Goal: Task Accomplishment & Management: Use online tool/utility

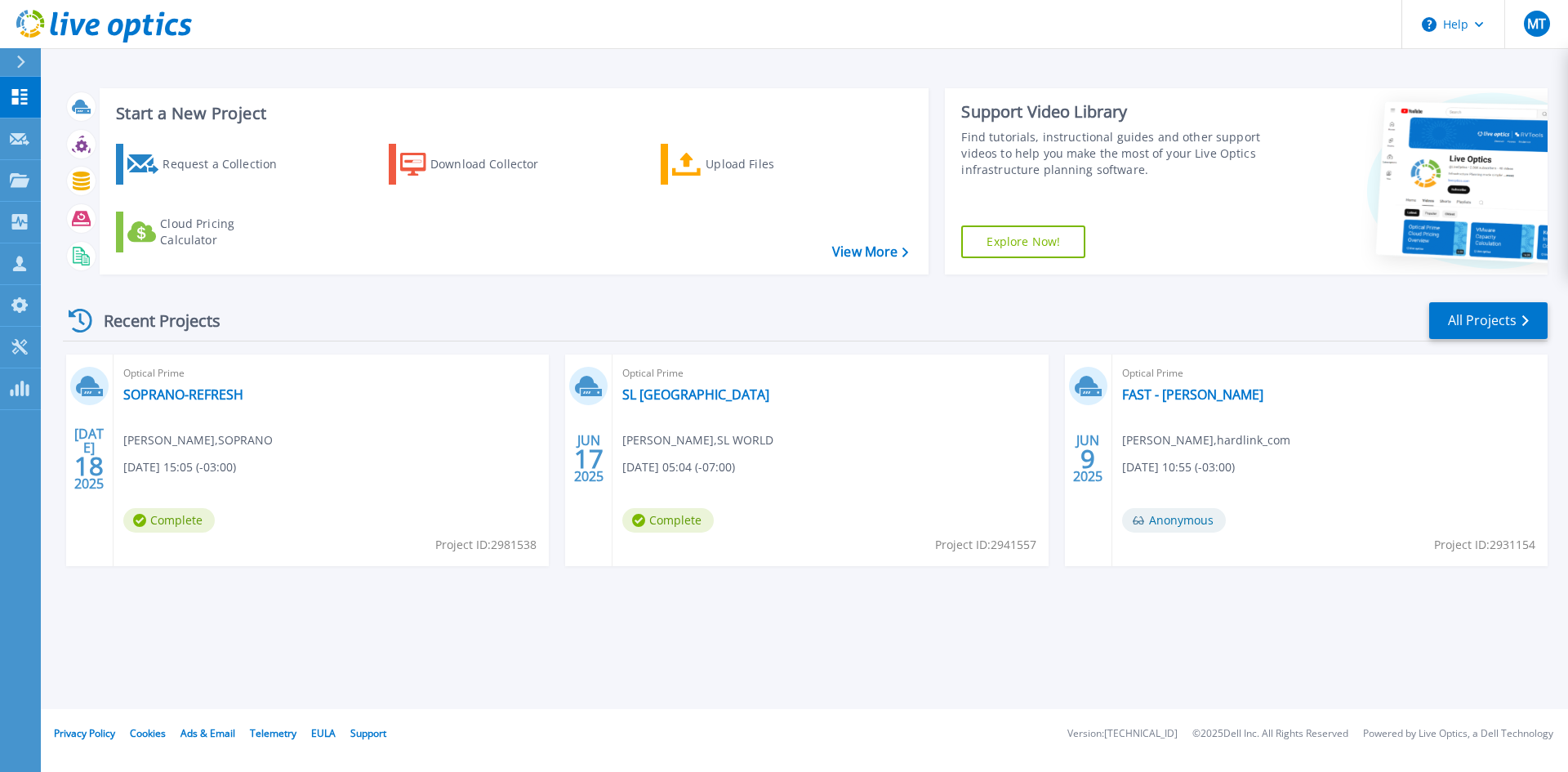
click at [34, 63] on div at bounding box center [27, 62] width 26 height 28
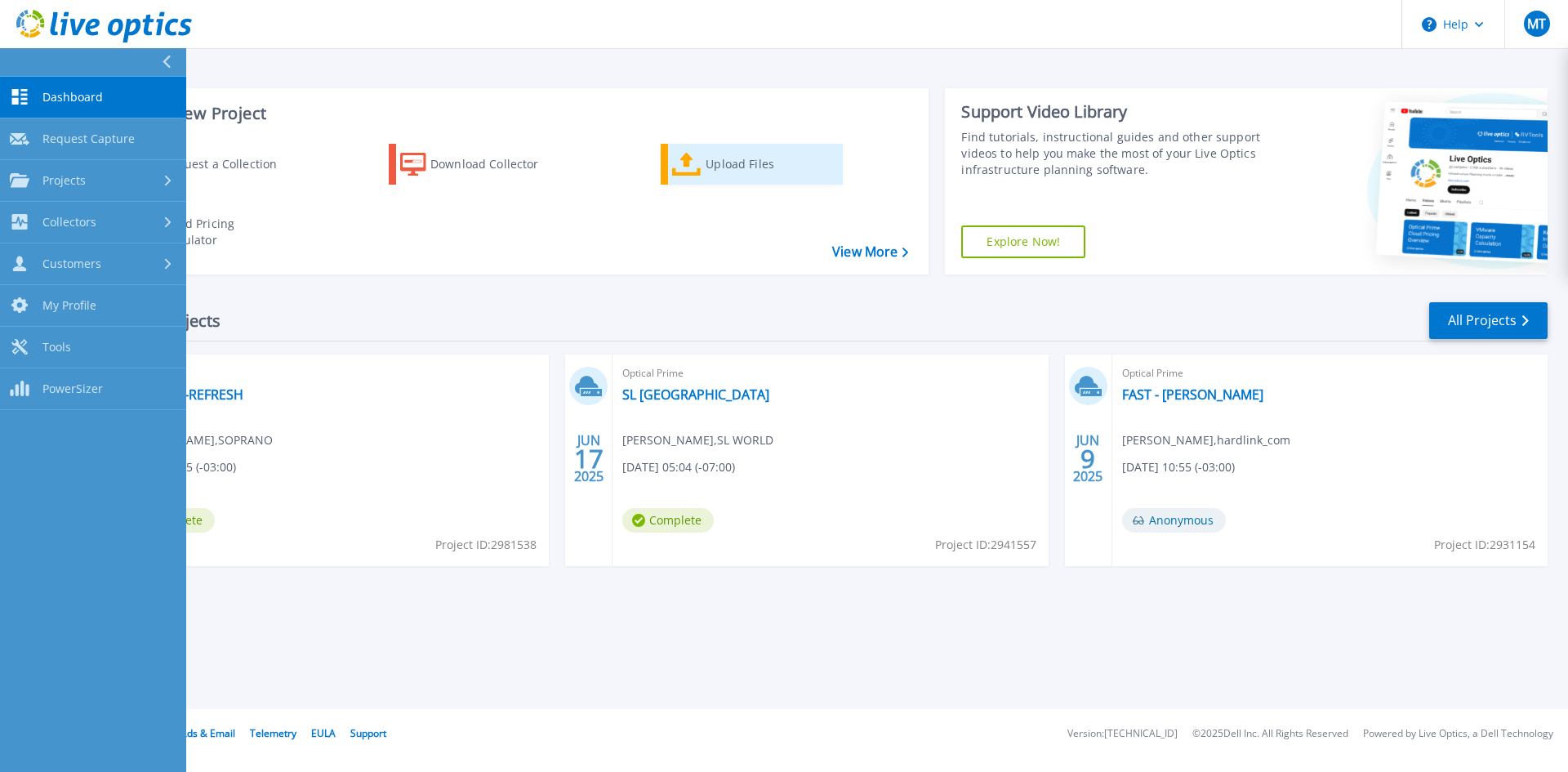
click at [732, 176] on div "Upload Files" at bounding box center [771, 163] width 131 height 33
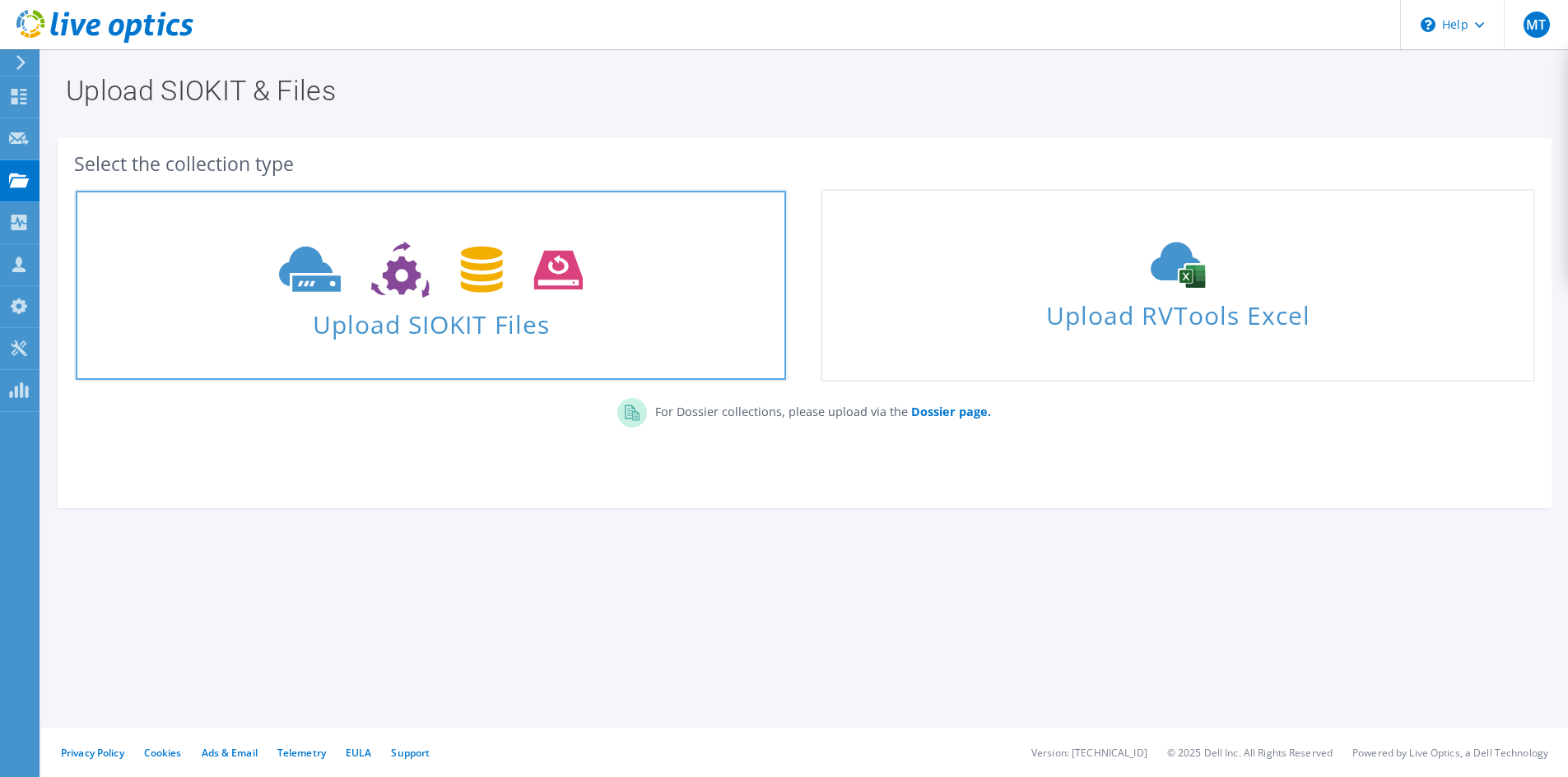
click at [433, 321] on span "Upload SIOKIT Files" at bounding box center [431, 320] width 710 height 35
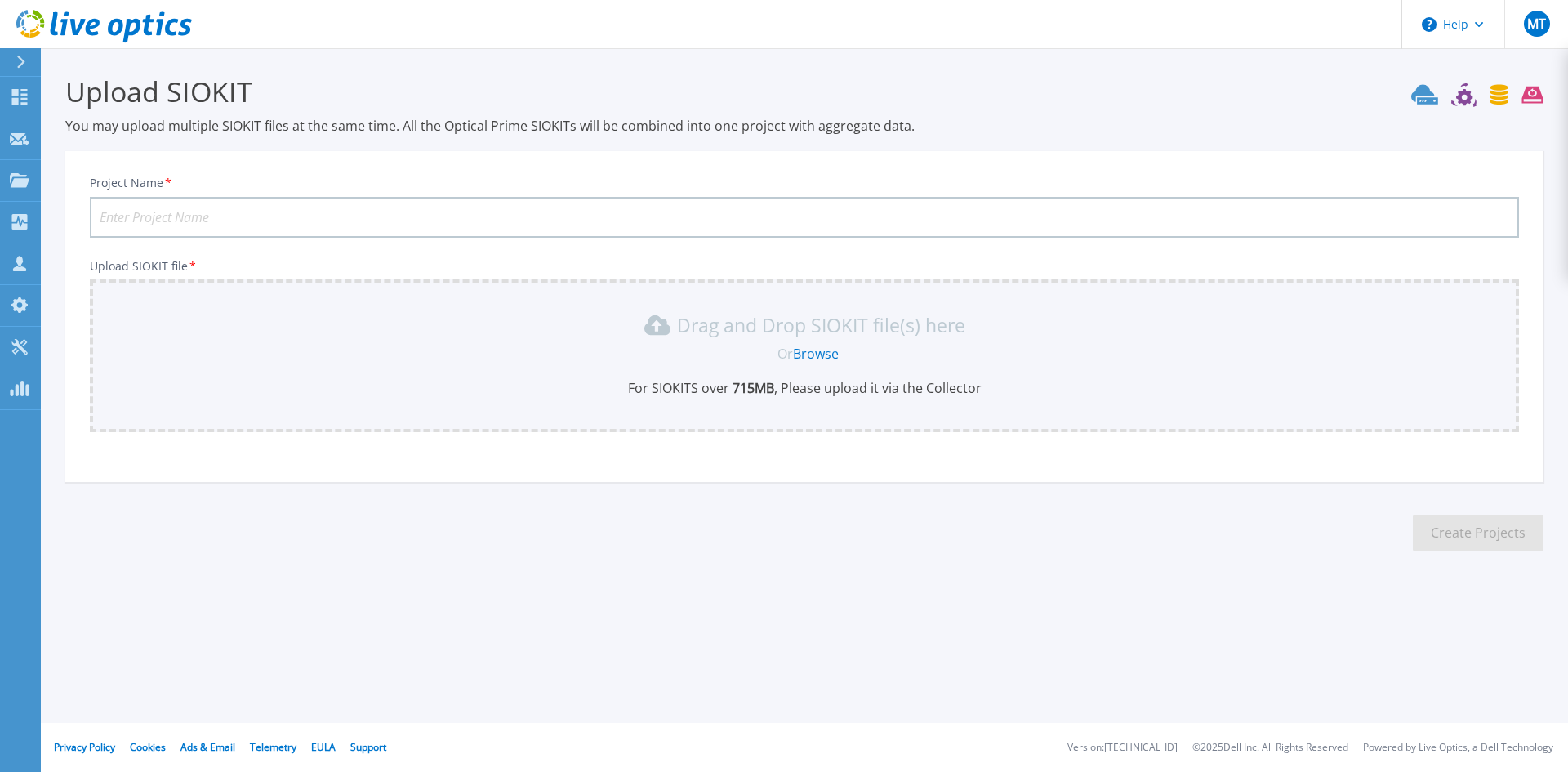
click at [809, 347] on link "Browse" at bounding box center [816, 354] width 46 height 18
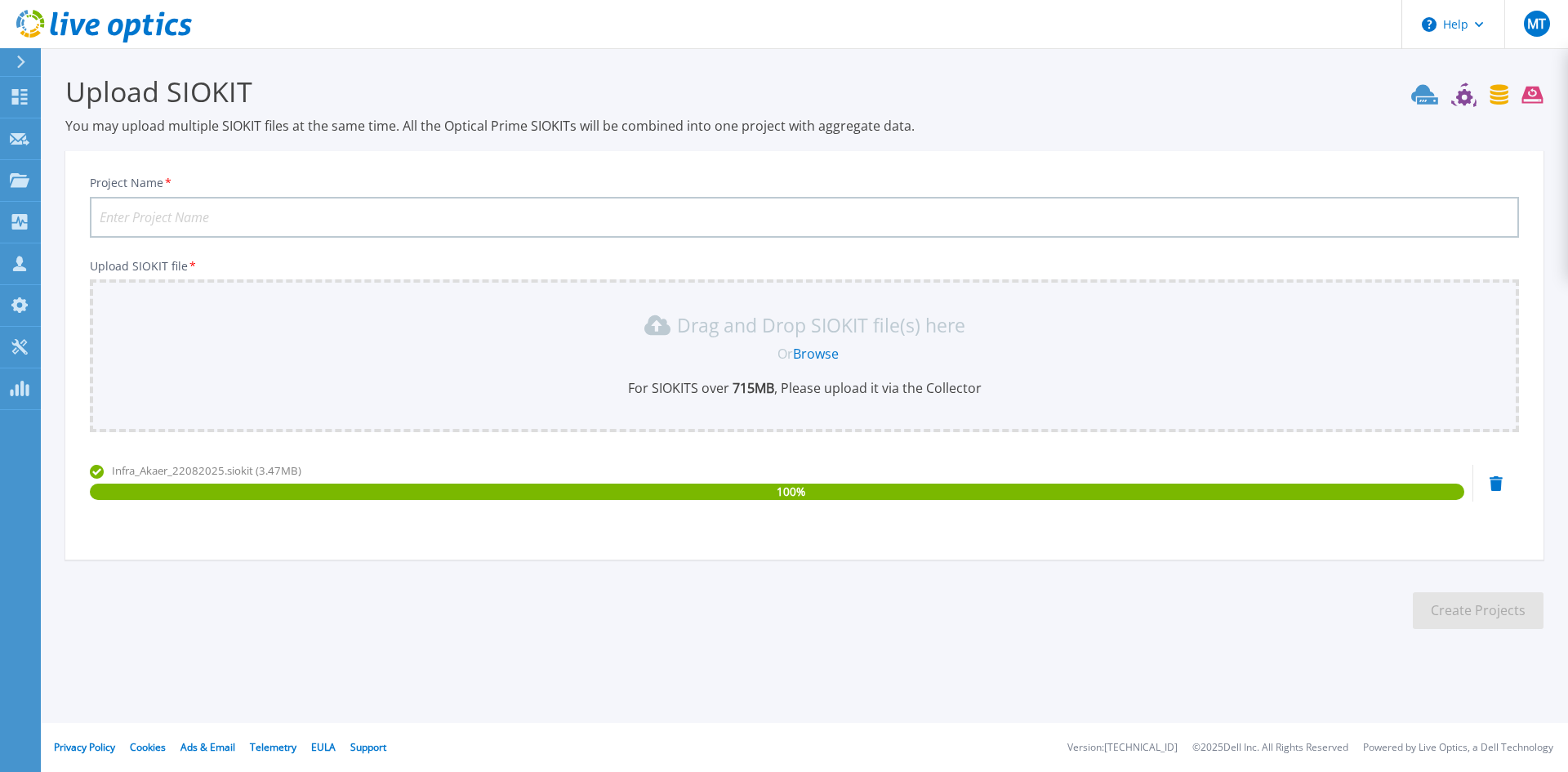
click at [315, 214] on input "Project Name *" at bounding box center [805, 217] width 1430 height 41
type input "AKAER"
click at [1495, 608] on button "Create Projects" at bounding box center [1478, 611] width 131 height 37
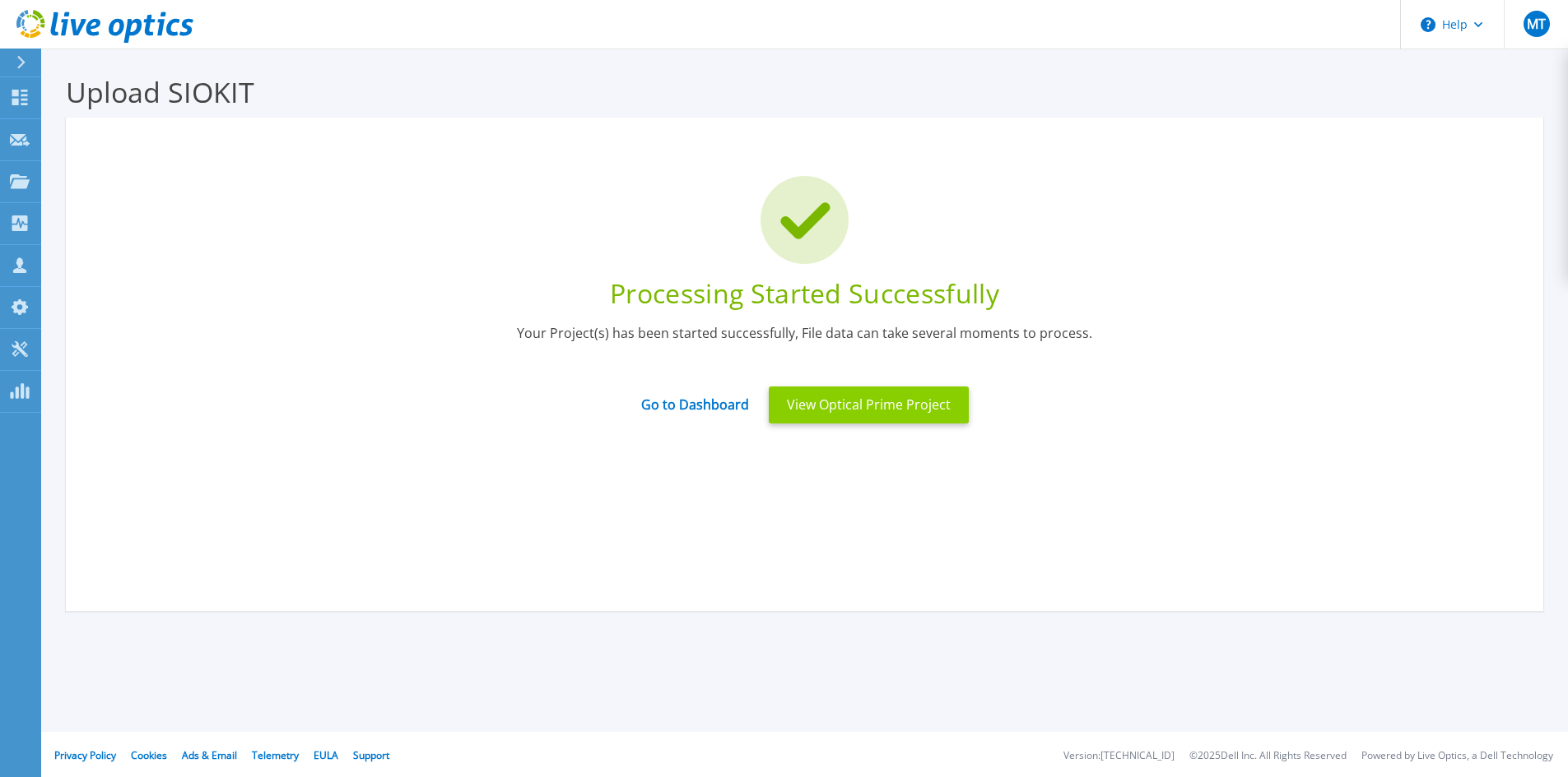
click at [887, 402] on button "View Optical Prime Project" at bounding box center [869, 405] width 200 height 37
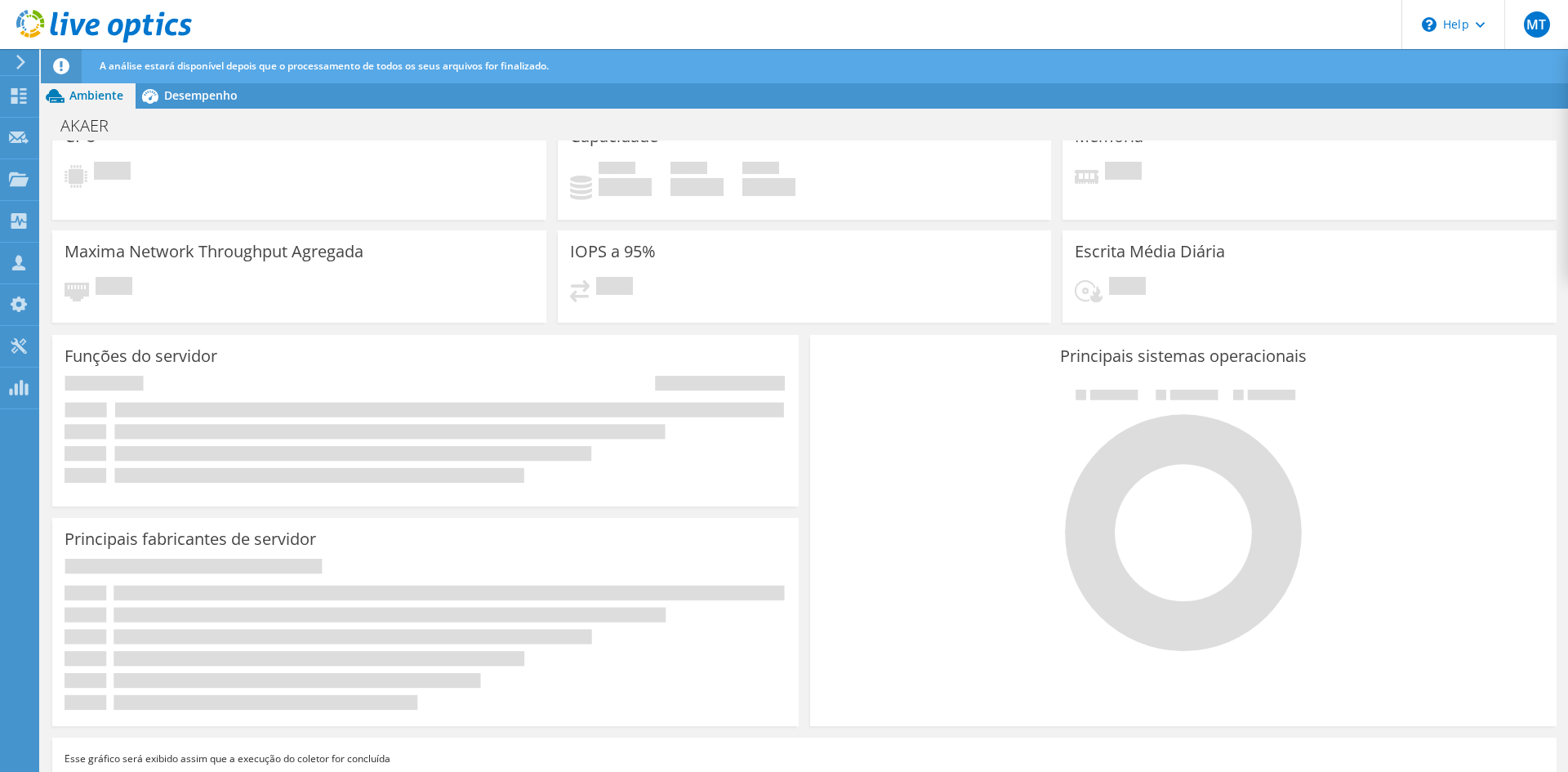
scroll to position [43, 0]
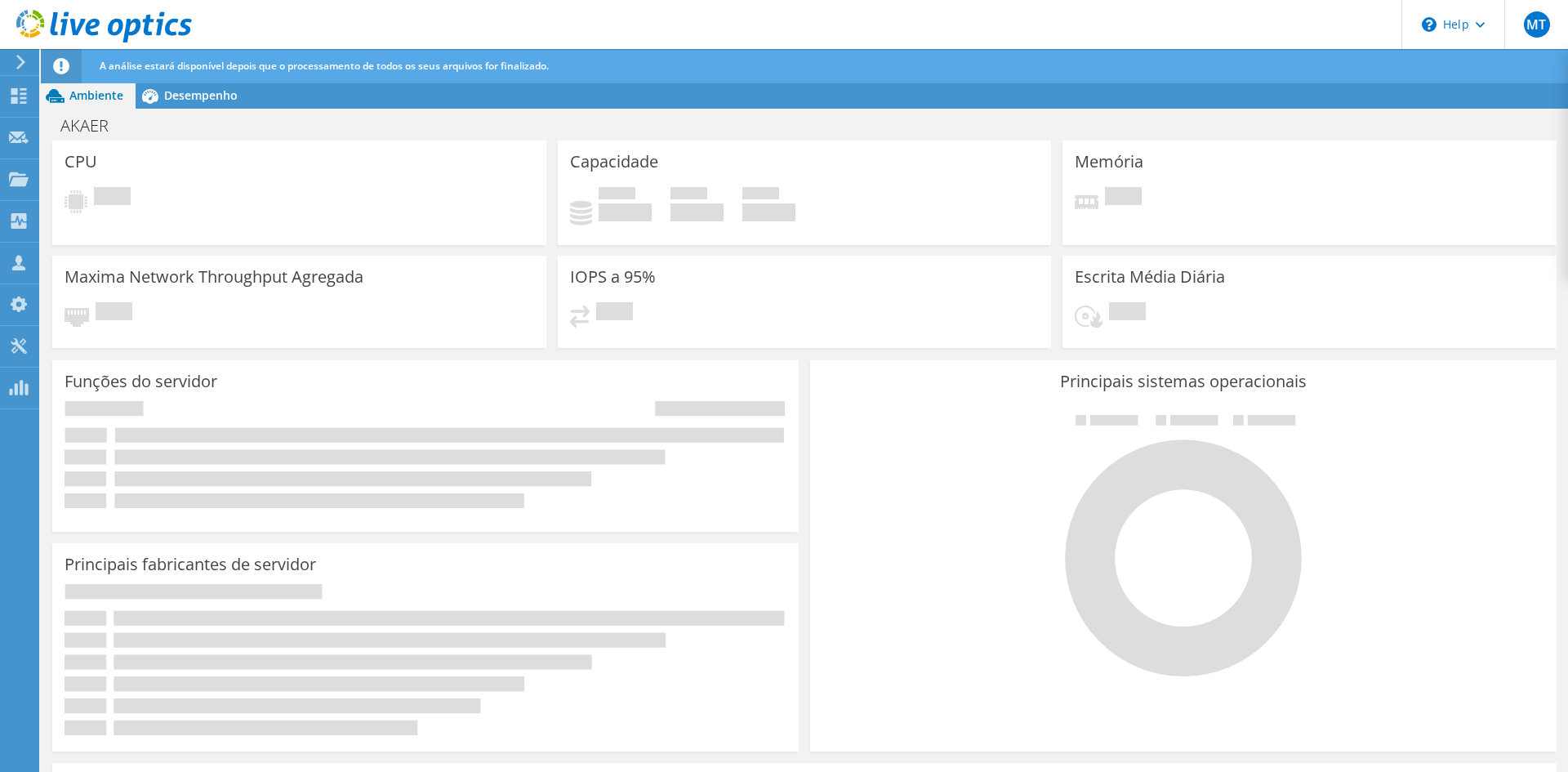
click at [736, 337] on div "Pendente" at bounding box center [805, 322] width 470 height 38
click at [55, 63] on icon at bounding box center [62, 67] width 17 height 17
click at [130, 63] on span "A análise estará disponível depois que o processamento de todos os seus arquivo…" at bounding box center [324, 66] width 449 height 14
click at [76, 18] on icon at bounding box center [104, 27] width 176 height 33
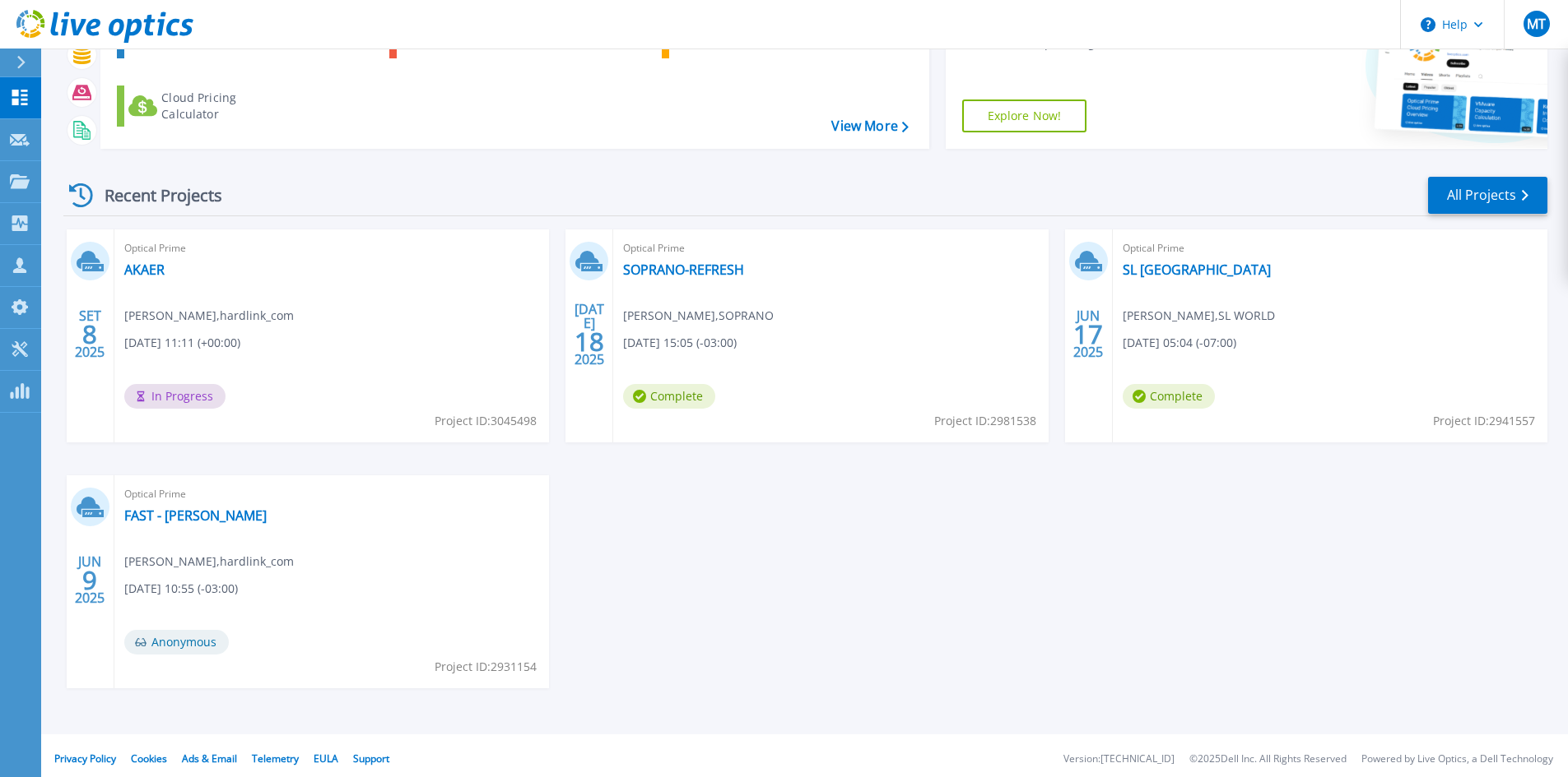
scroll to position [134, 0]
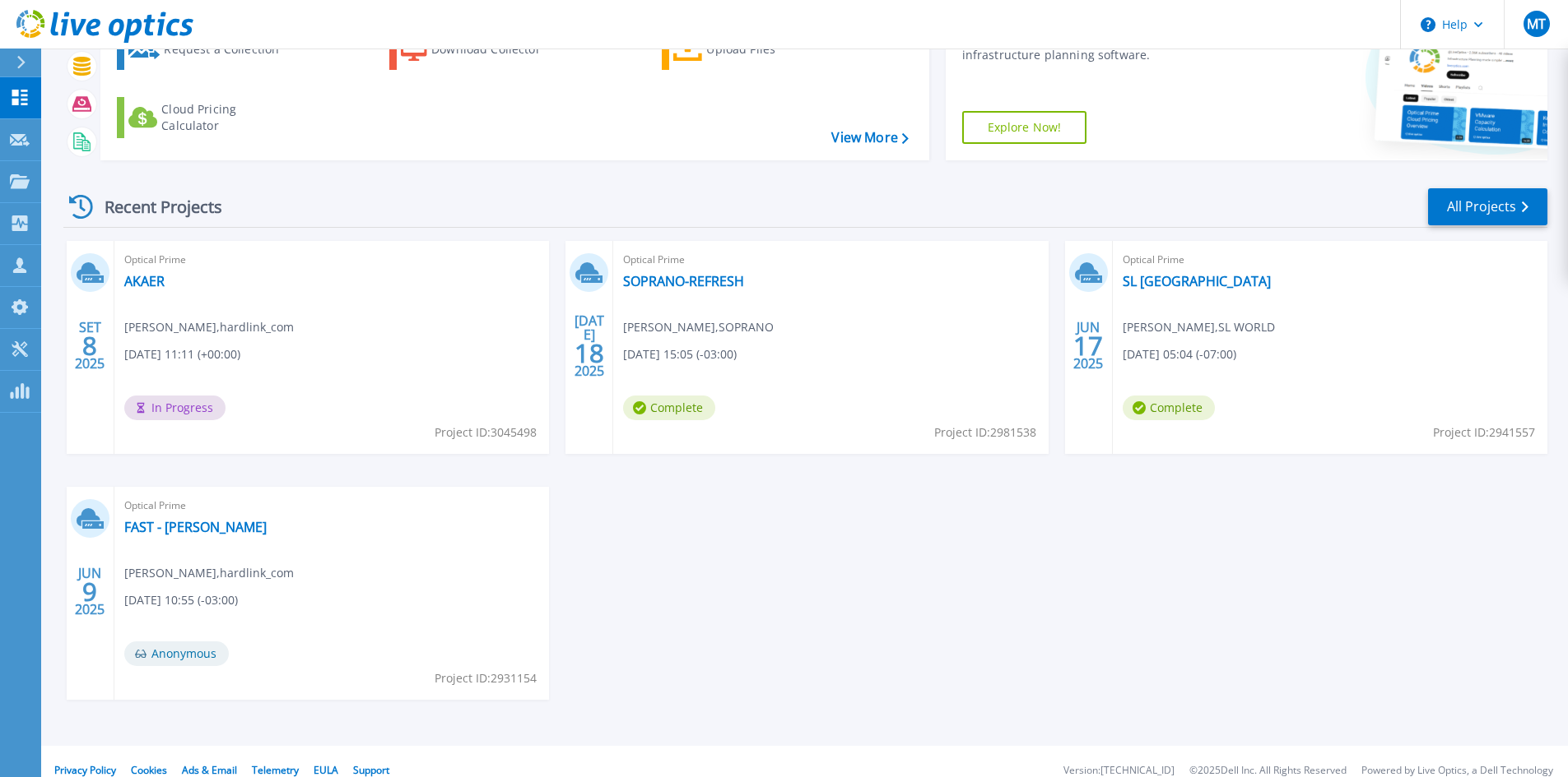
scroll to position [134, 0]
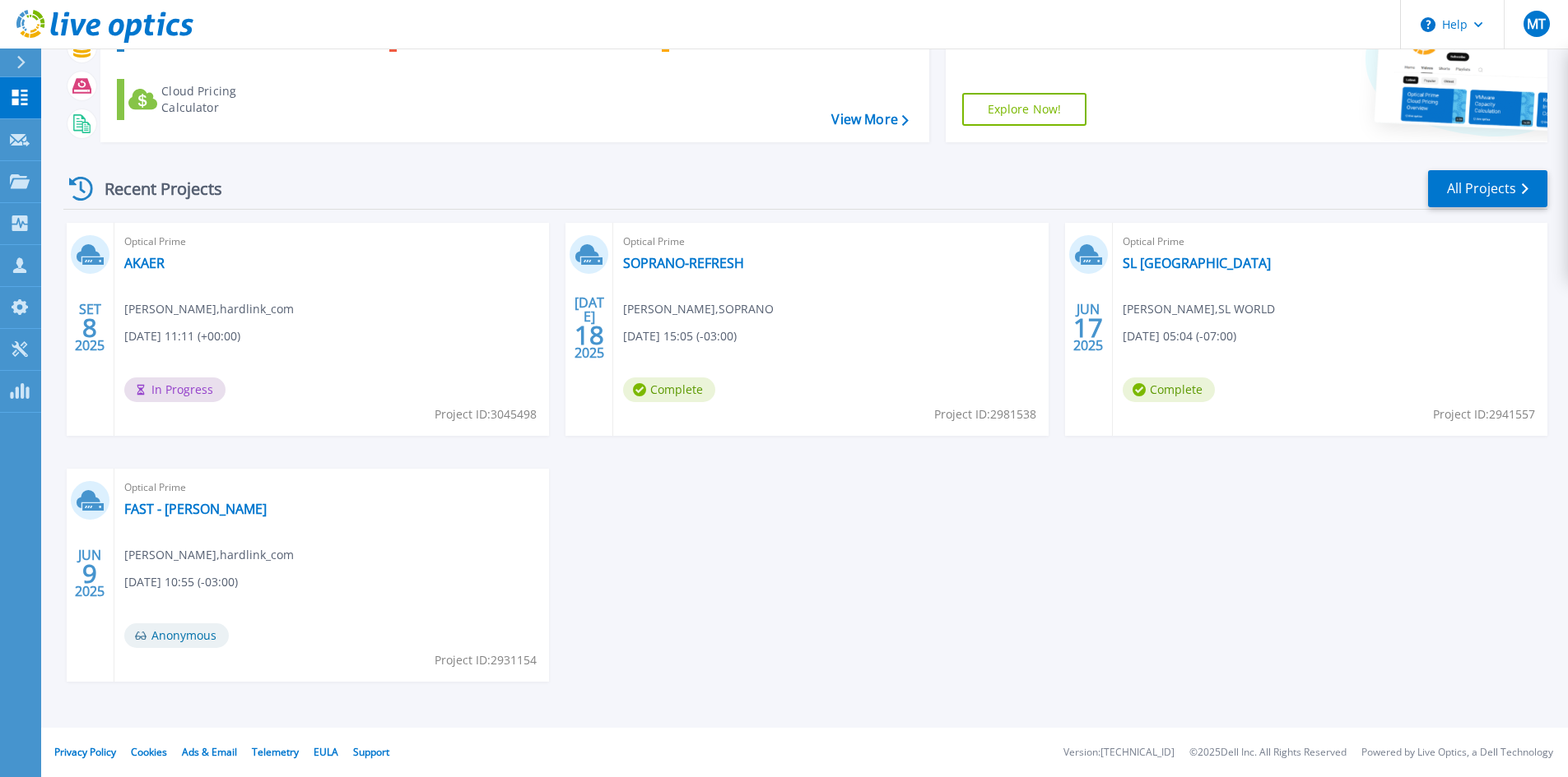
click at [177, 393] on span "In Progress" at bounding box center [175, 389] width 102 height 24
click at [212, 296] on div "Optical Prime AKAER Matheus Timm , hardlink_com 09/08/2025, 11:11 (+00:00) In P…" at bounding box center [332, 330] width 435 height 213
click at [214, 318] on div "Optical Prime AKAER Matheus Timm , hardlink_com 09/08/2025, 11:11 (+00:00) In P…" at bounding box center [332, 330] width 435 height 213
click at [144, 265] on link "AKAER" at bounding box center [144, 263] width 40 height 17
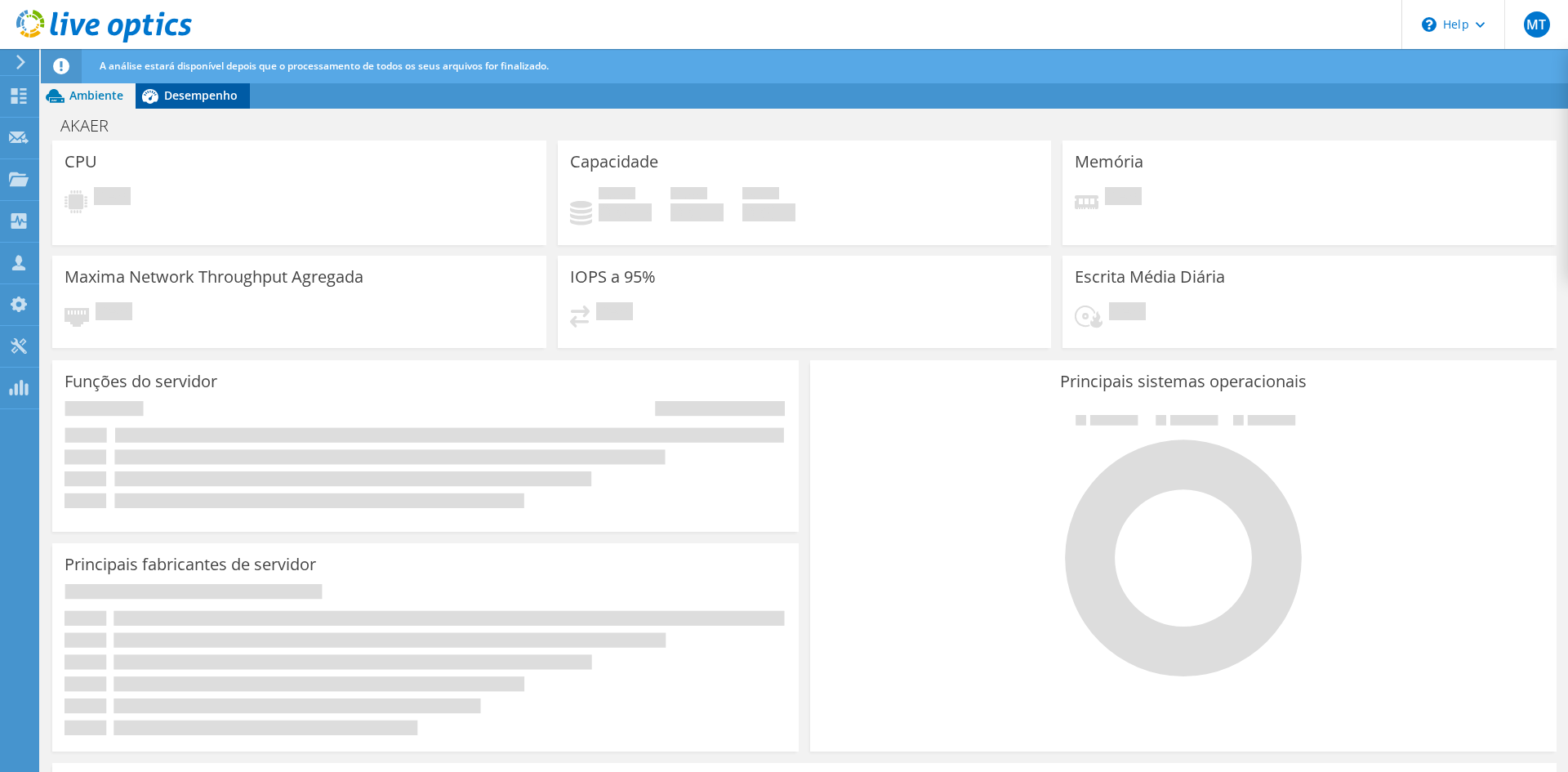
click at [157, 93] on icon at bounding box center [150, 96] width 28 height 28
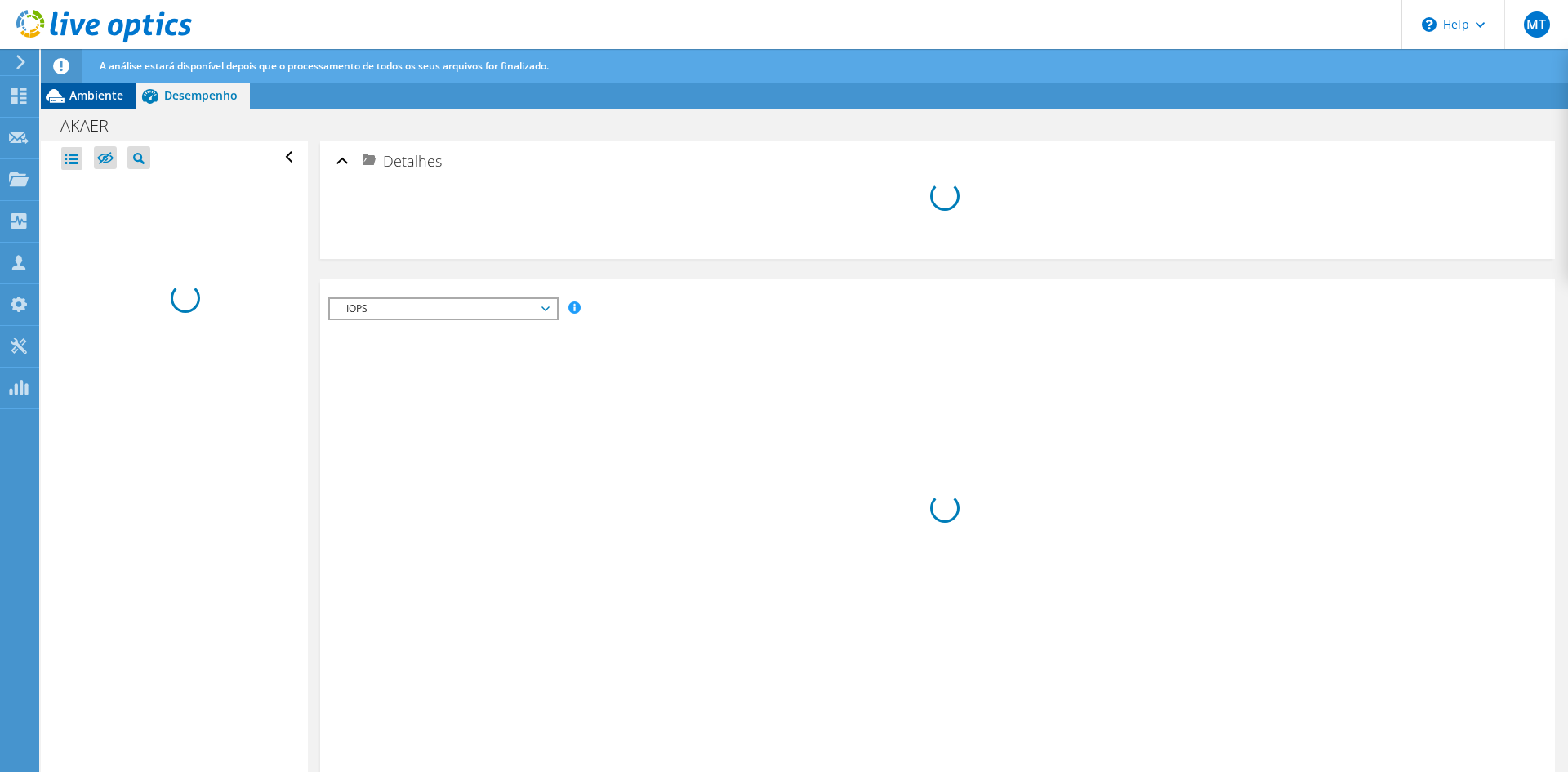
click at [112, 93] on span "Ambiente" at bounding box center [96, 95] width 54 height 16
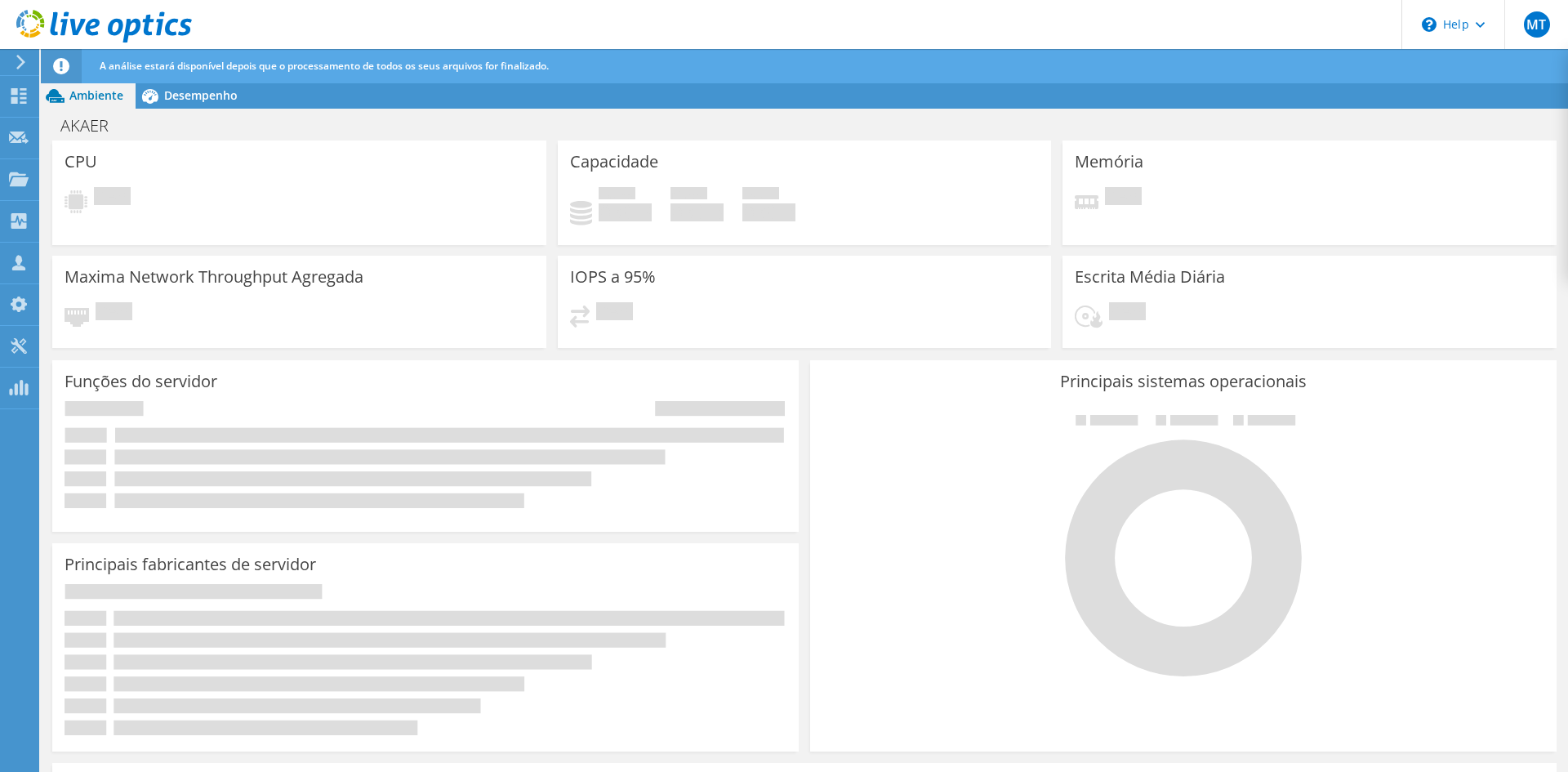
click at [95, 31] on icon at bounding box center [104, 27] width 176 height 33
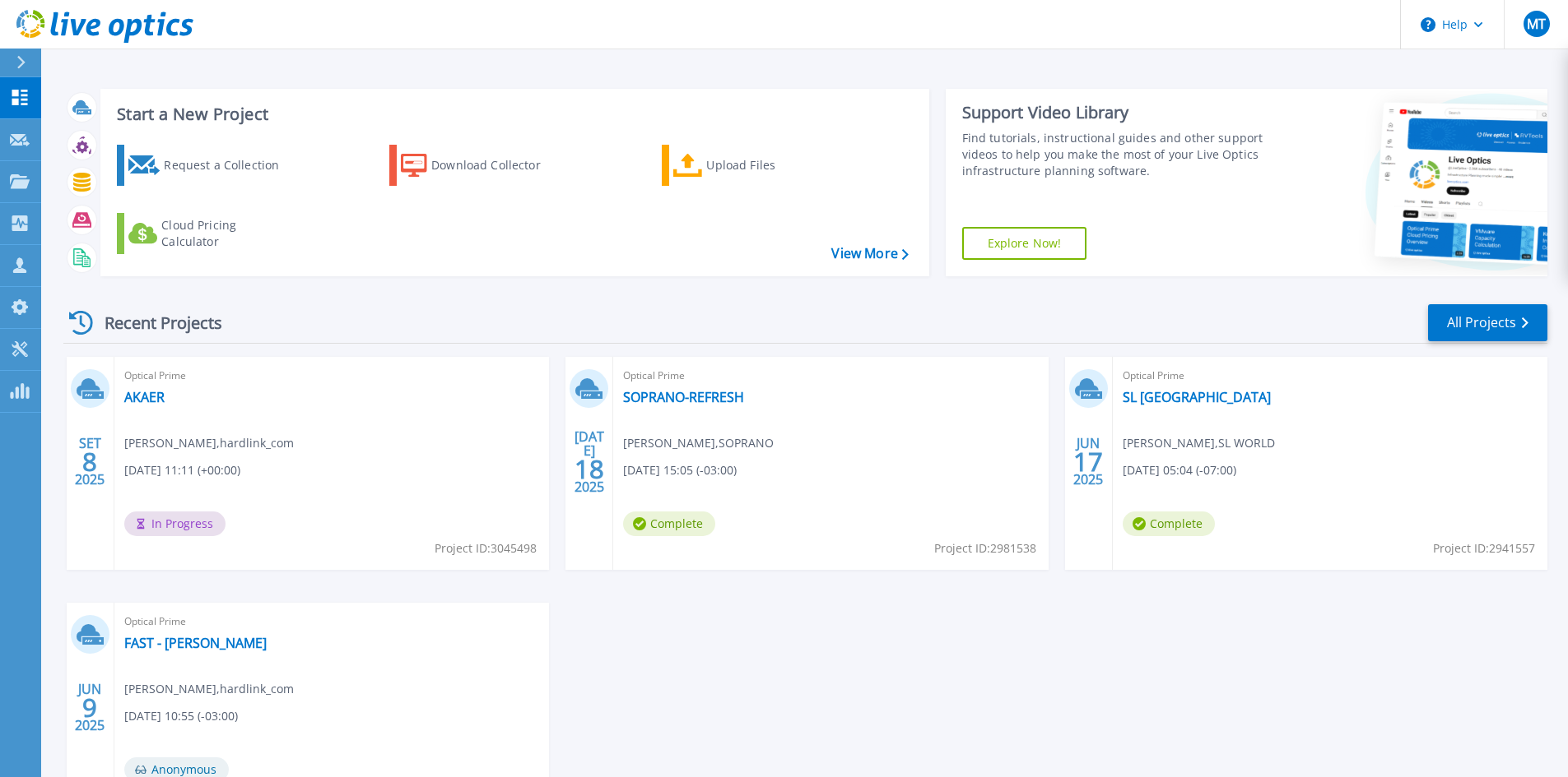
drag, startPoint x: 822, startPoint y: 314, endPoint x: 807, endPoint y: 323, distance: 17.5
click at [822, 314] on div "Recent Projects All Projects" at bounding box center [805, 323] width 1484 height 41
